Goal: Task Accomplishment & Management: Use online tool/utility

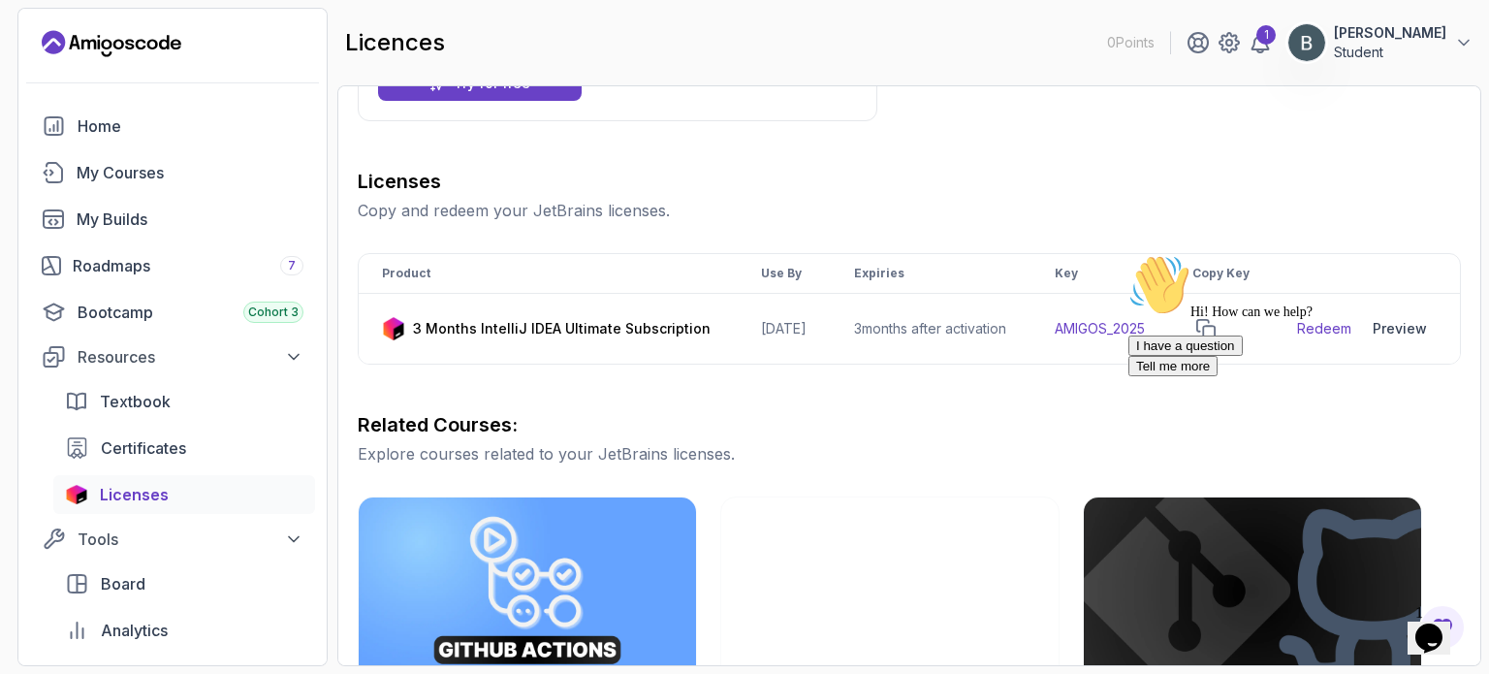
scroll to position [202, 0]
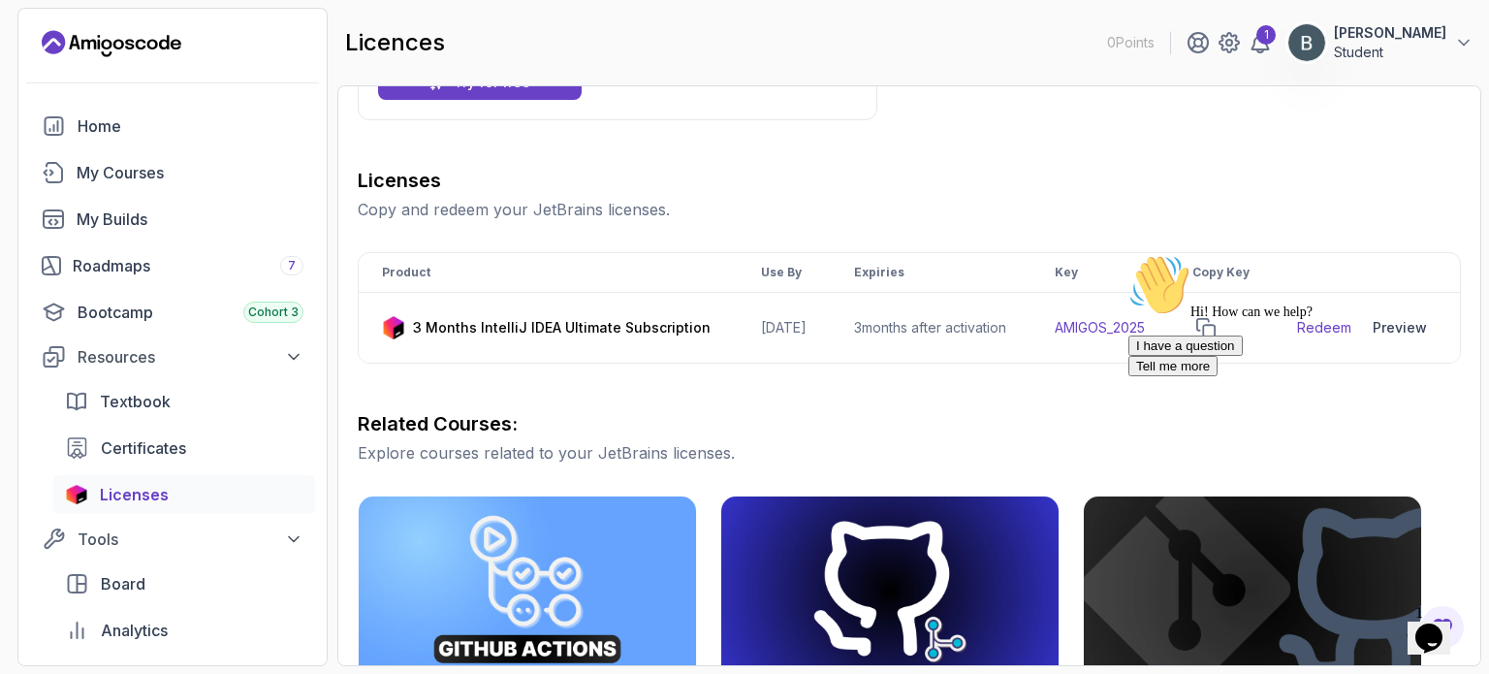
click at [1221, 334] on div "Hi! How can we help? I have a question Tell me more" at bounding box center [1302, 315] width 349 height 122
click at [1224, 336] on div "Hi! How can we help? I have a question Tell me more" at bounding box center [1302, 315] width 349 height 122
click at [1231, 333] on div "Hi! How can we help? I have a question Tell me more" at bounding box center [1302, 315] width 349 height 122
click at [1229, 336] on div "Hi! How can we help? I have a question Tell me more" at bounding box center [1302, 315] width 349 height 122
click at [1232, 335] on div "Hi! How can we help? I have a question Tell me more" at bounding box center [1302, 315] width 349 height 122
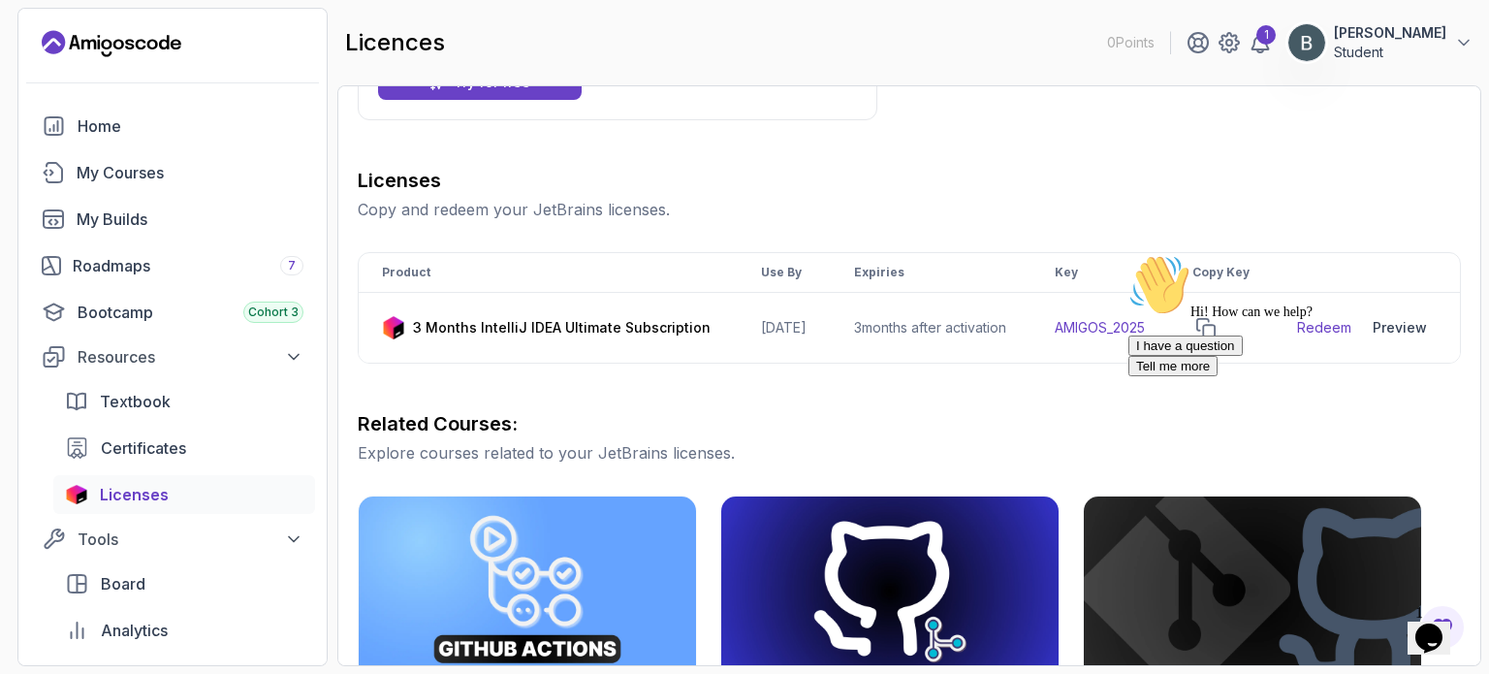
drag, startPoint x: 1166, startPoint y: 339, endPoint x: 1140, endPoint y: 389, distance: 55.9
click at [1140, 376] on div "Hi! How can we help? I have a question Tell me more" at bounding box center [1302, 315] width 349 height 122
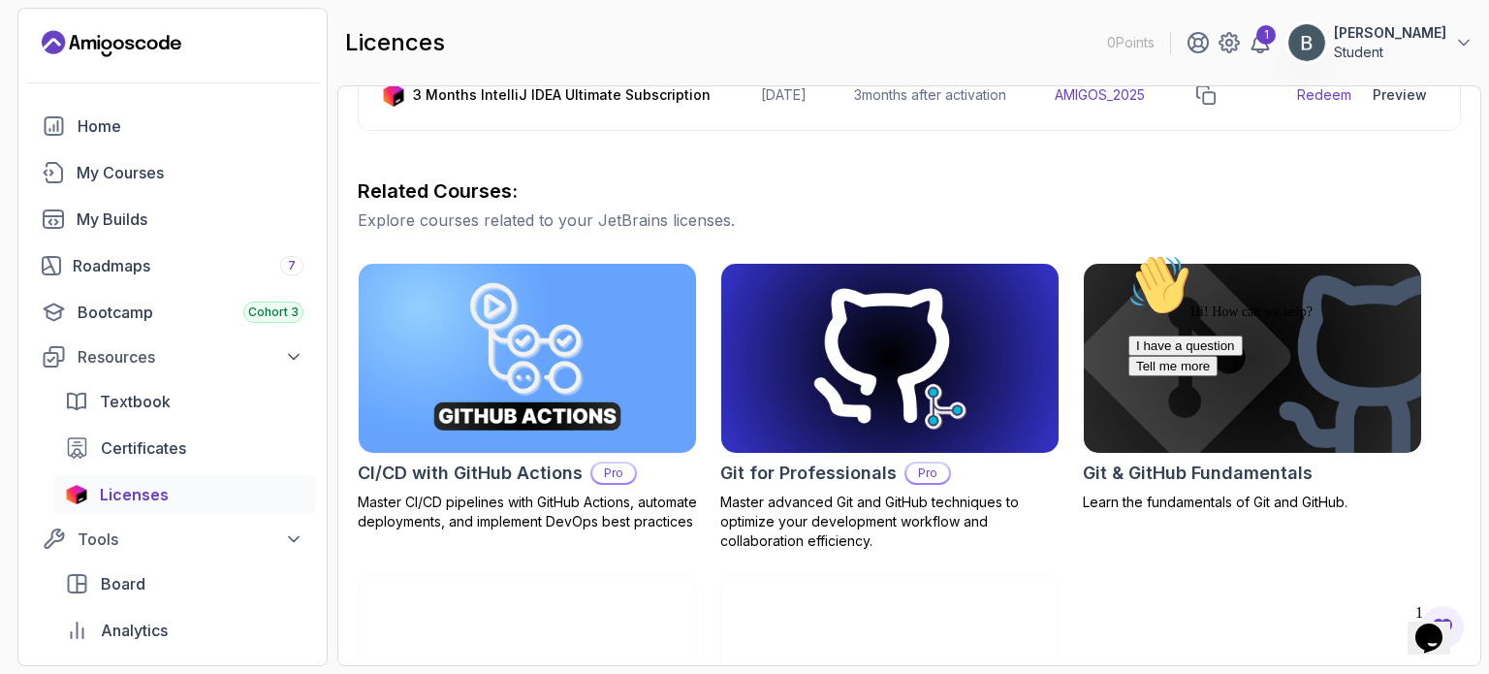
scroll to position [438, 0]
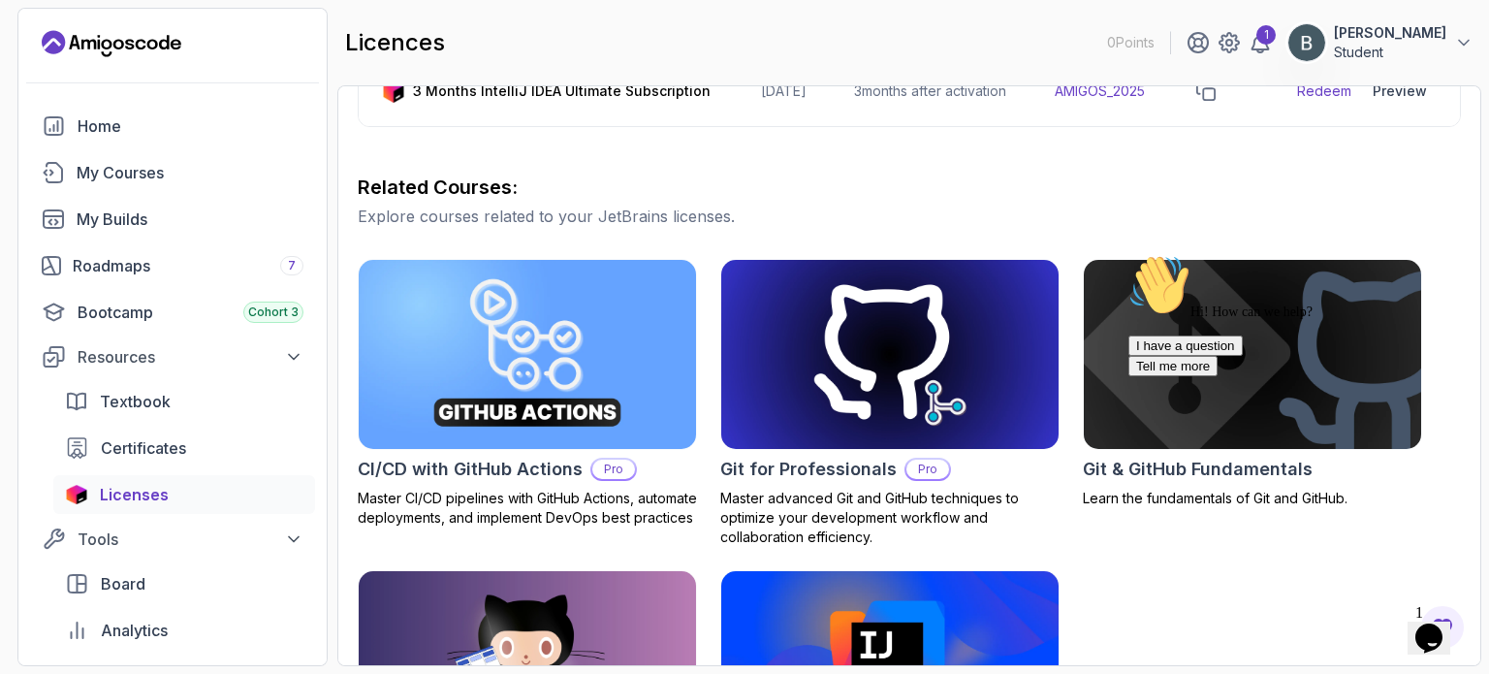
click at [1128, 254] on icon "Chat attention grabber" at bounding box center [1128, 254] width 0 height 0
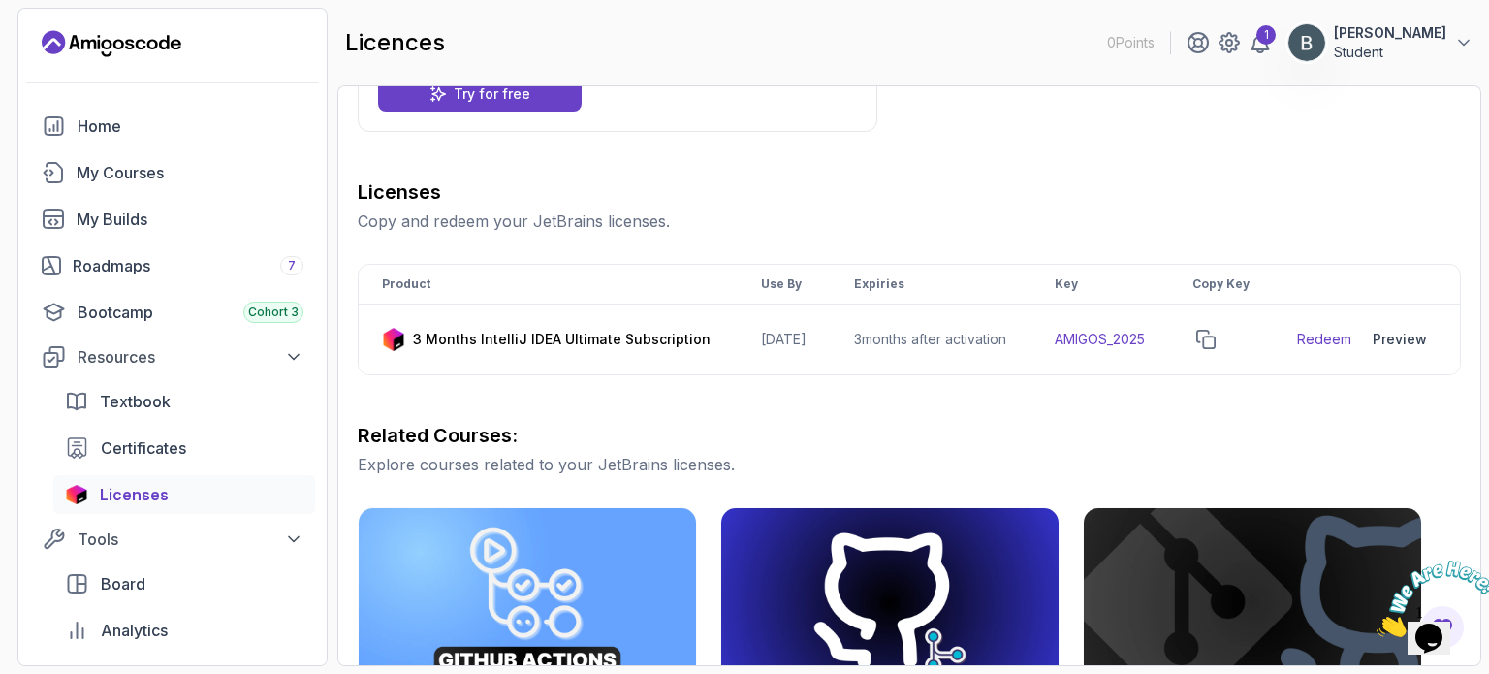
scroll to position [188, 0]
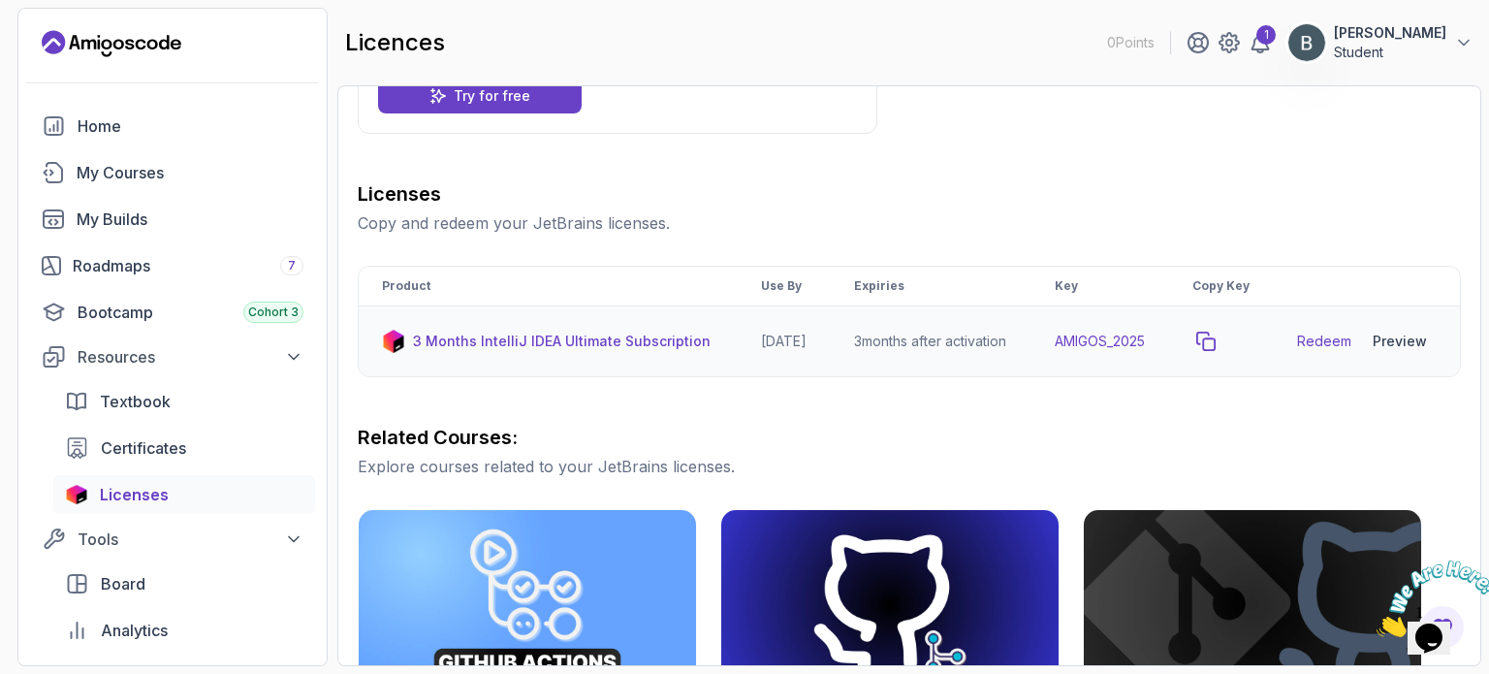
click at [1216, 351] on icon "copy-button" at bounding box center [1205, 341] width 19 height 19
click at [1334, 351] on link "Redeem" at bounding box center [1324, 341] width 54 height 19
